Goal: Check status: Check status

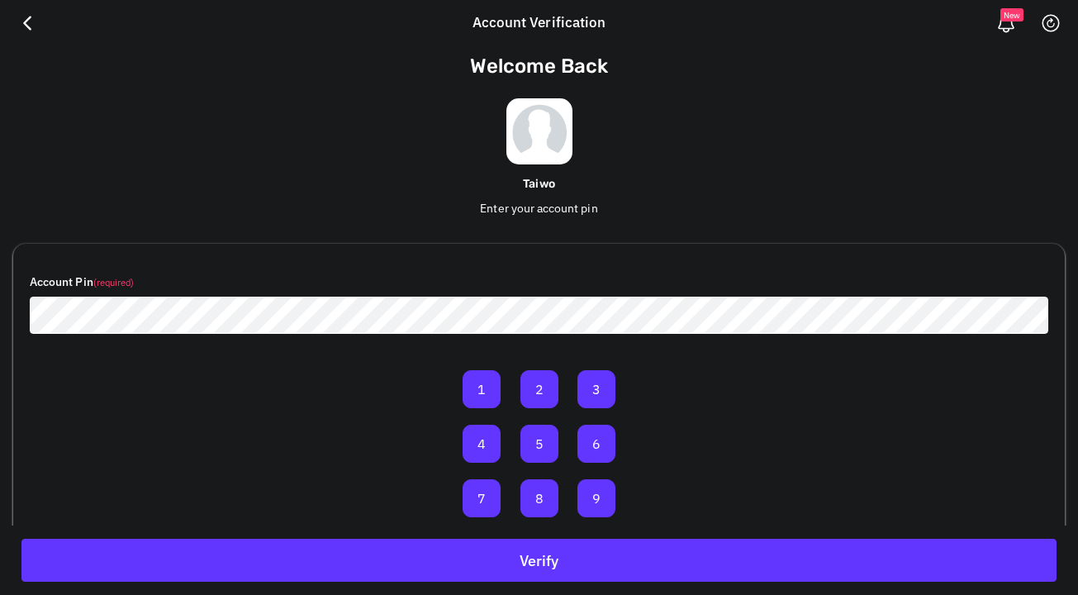
scroll to position [96, 0]
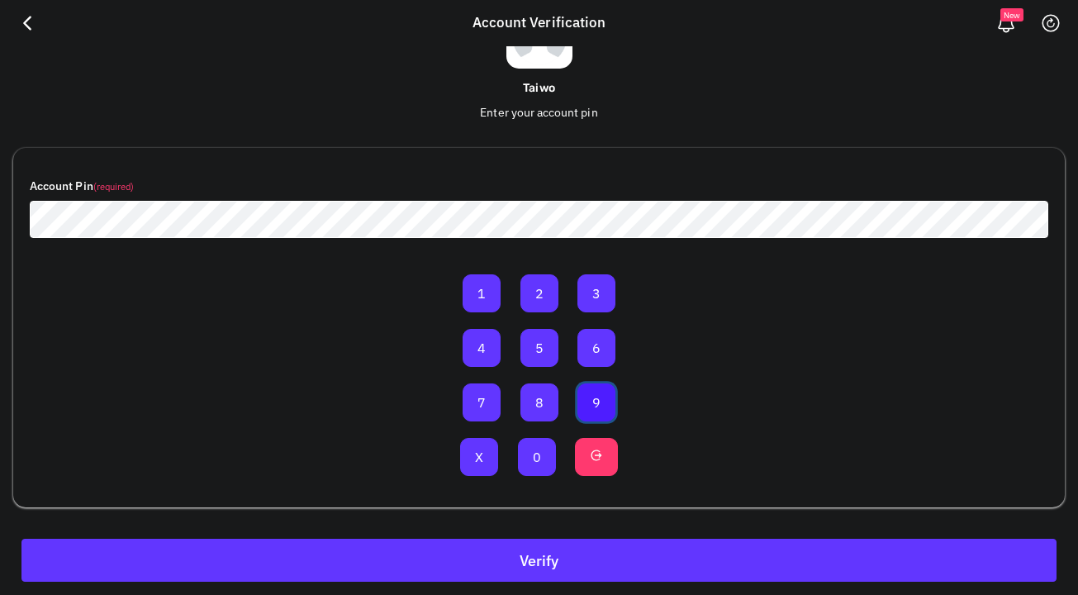
click at [592, 394] on button "9" at bounding box center [596, 402] width 38 height 38
click at [542, 451] on button "0" at bounding box center [537, 457] width 38 height 38
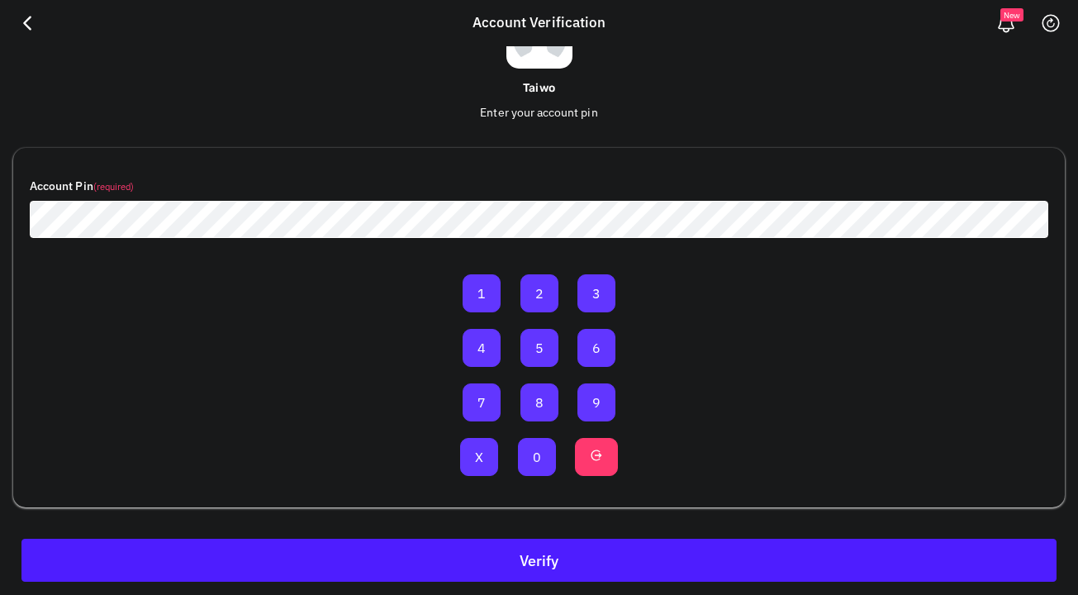
click at [655, 542] on button "Verify" at bounding box center [538, 560] width 1035 height 43
